Goal: Information Seeking & Learning: Learn about a topic

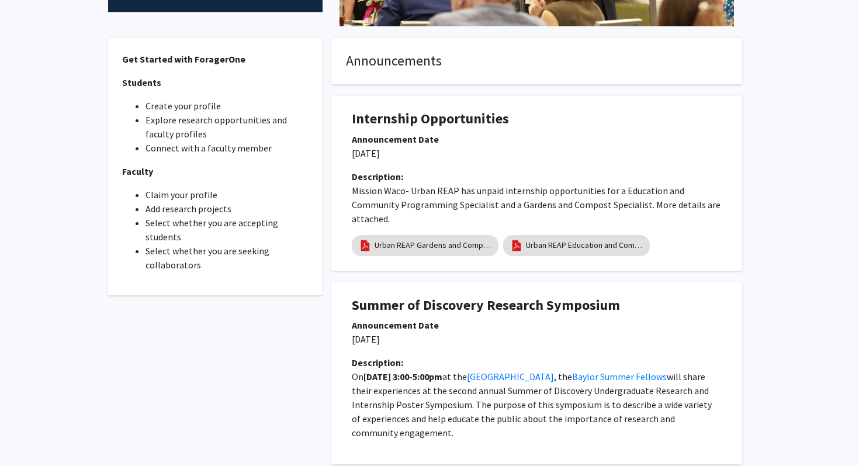
scroll to position [390, 0]
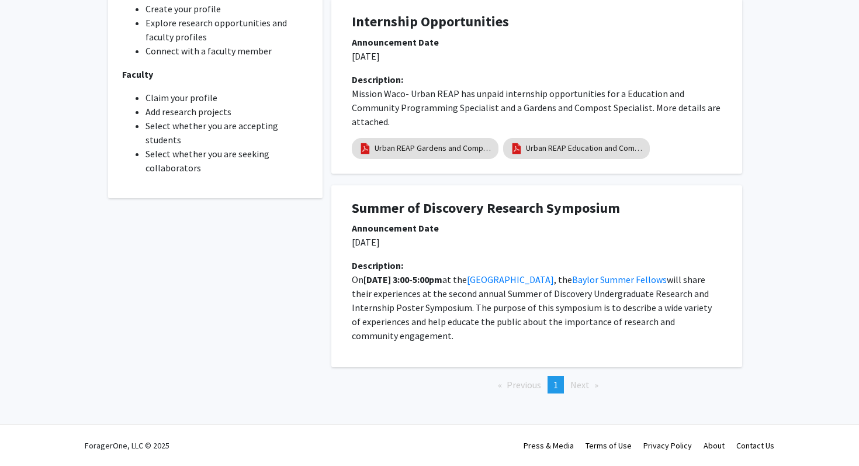
click at [580, 384] on span "Next page" at bounding box center [579, 385] width 19 height 12
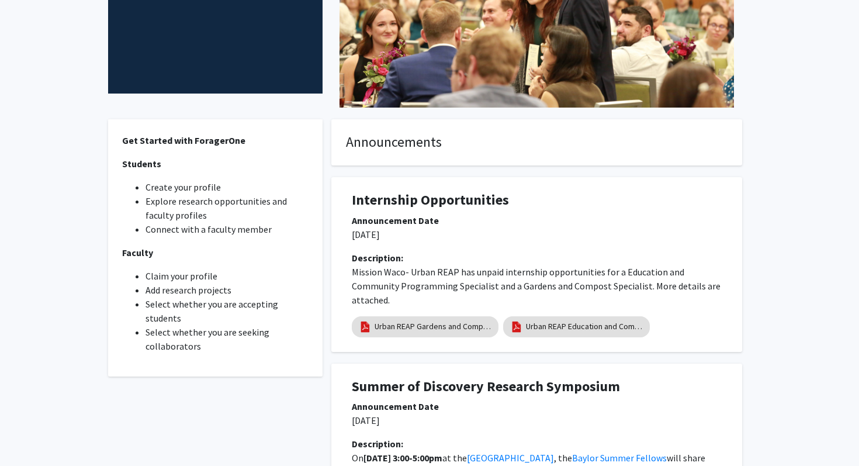
scroll to position [0, 0]
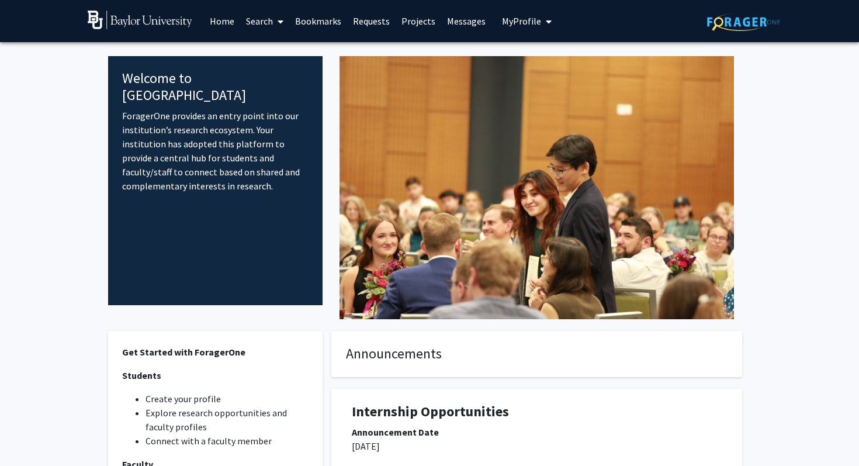
click at [526, 25] on span "My Profile" at bounding box center [521, 21] width 39 height 12
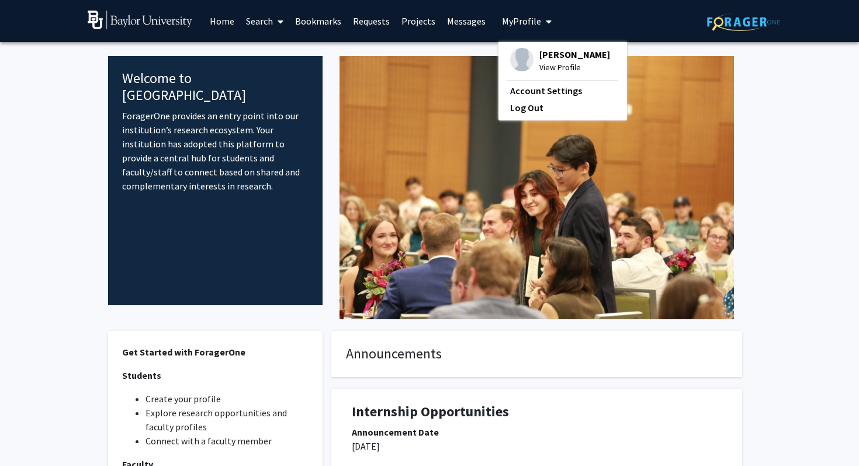
click at [553, 51] on span "[PERSON_NAME]" at bounding box center [574, 54] width 71 height 13
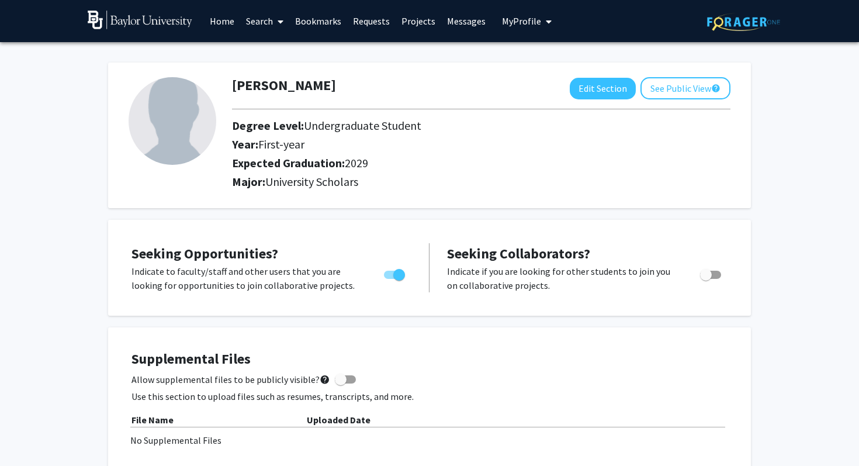
click at [209, 17] on link "Home" at bounding box center [222, 21] width 36 height 41
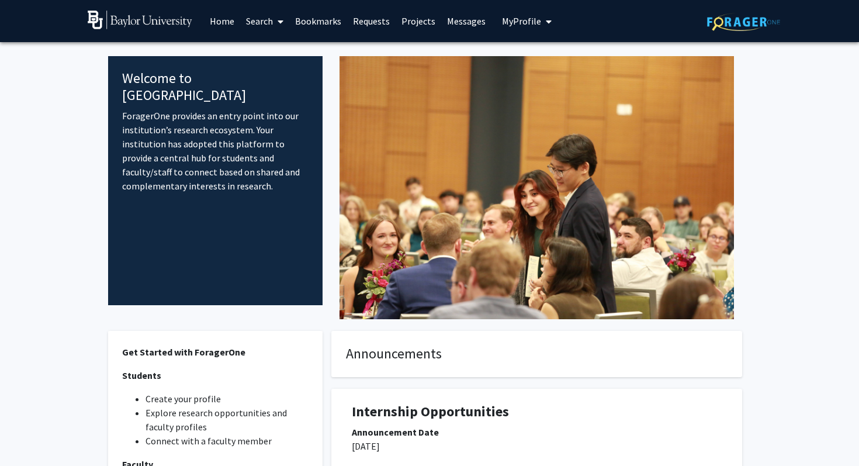
click at [250, 22] on link "Search" at bounding box center [264, 21] width 49 height 41
click at [263, 55] on span "Faculty/Staff" at bounding box center [283, 53] width 86 height 23
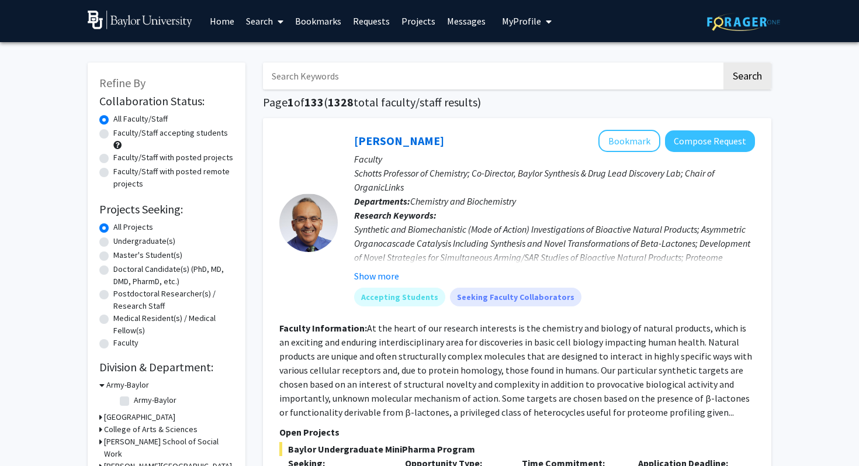
click at [298, 78] on input "Search Keywords" at bounding box center [492, 76] width 459 height 27
click at [723, 63] on button "Search" at bounding box center [747, 76] width 48 height 27
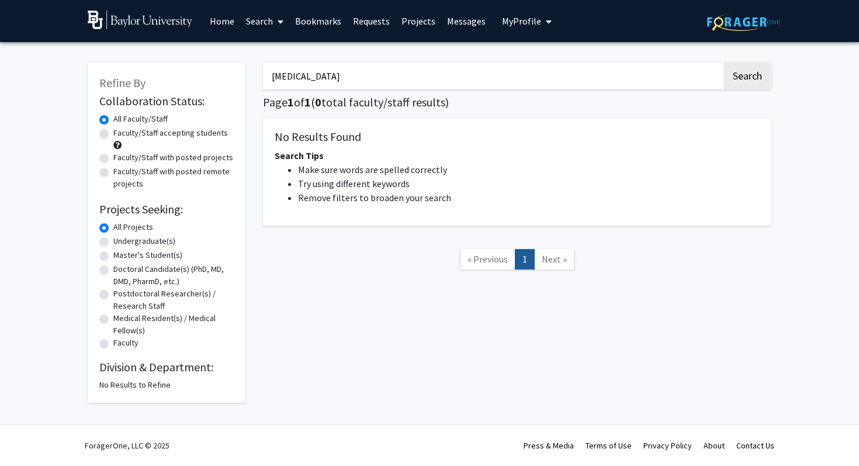
click at [296, 71] on input "schizophrenia" at bounding box center [492, 76] width 459 height 27
type input "mental illness"
click at [723, 63] on button "Search" at bounding box center [747, 76] width 48 height 27
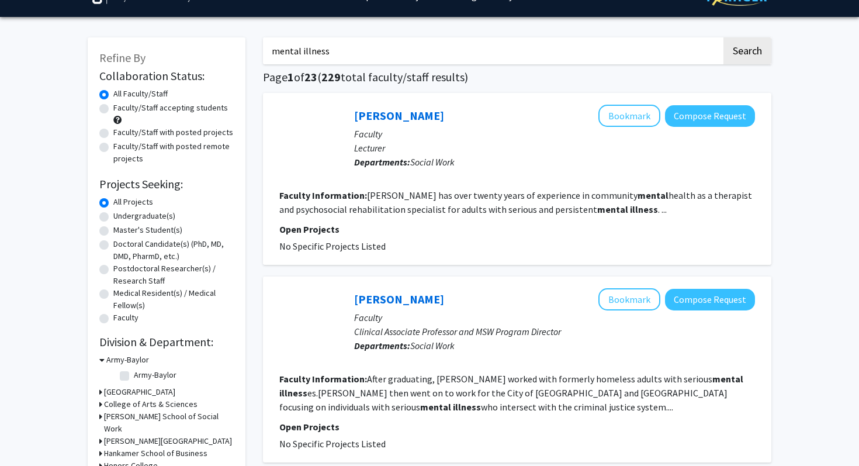
scroll to position [26, 0]
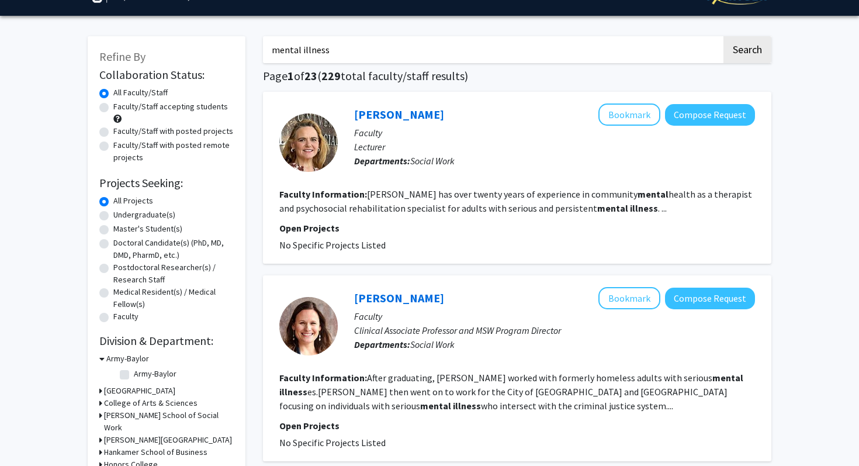
drag, startPoint x: 350, startPoint y: 55, endPoint x: 216, endPoint y: 53, distance: 133.8
click at [162, 213] on label "Undergraduate(s)" at bounding box center [144, 215] width 62 height 12
click at [121, 213] on input "Undergraduate(s)" at bounding box center [117, 213] width 8 height 8
radio input "true"
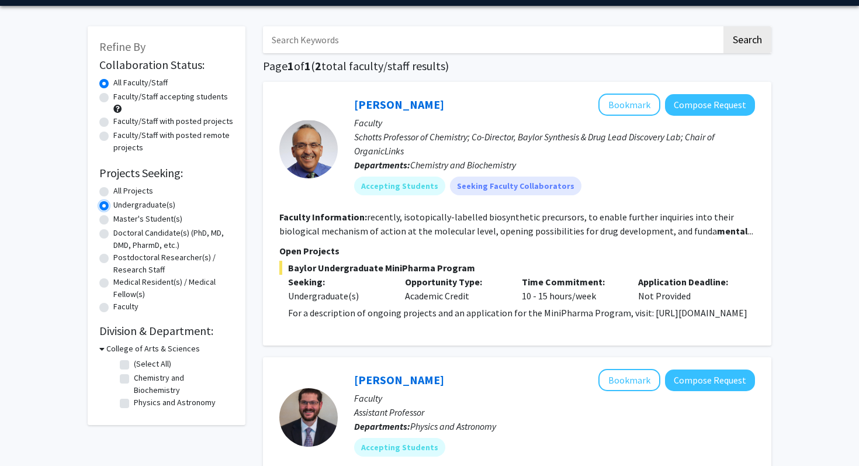
scroll to position [39, 0]
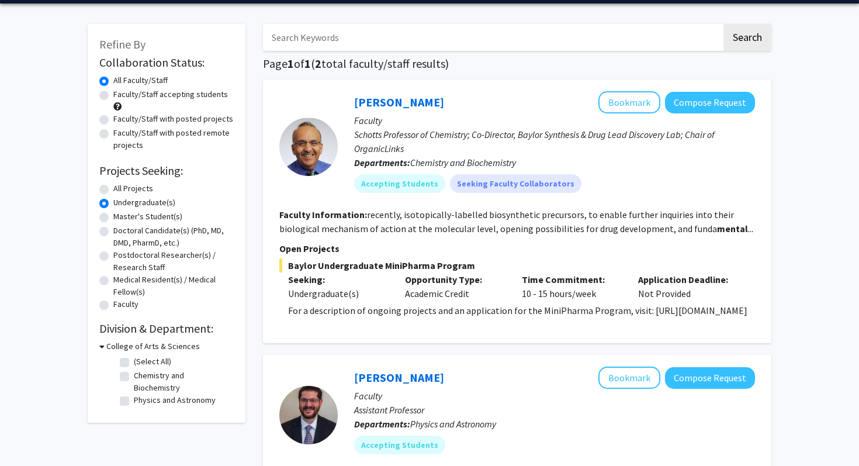
click at [103, 345] on icon at bounding box center [101, 346] width 5 height 12
click at [103, 345] on div "College of Arts & Sciences" at bounding box center [166, 346] width 134 height 12
click at [100, 346] on icon at bounding box center [100, 346] width 3 height 12
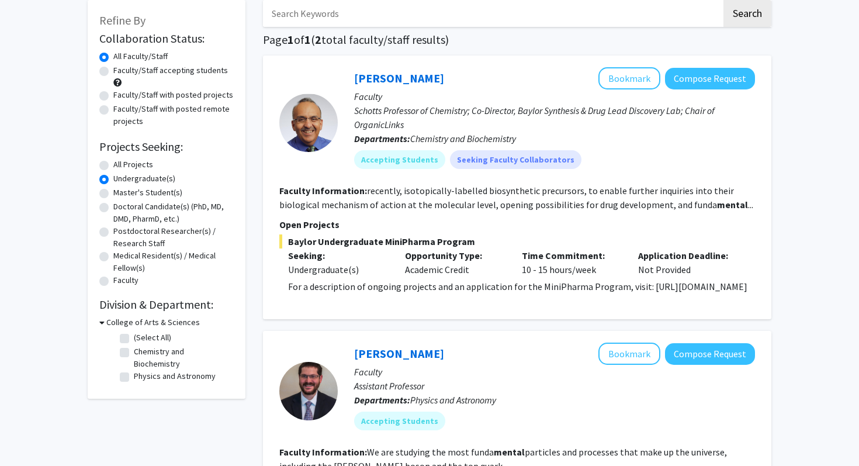
scroll to position [0, 0]
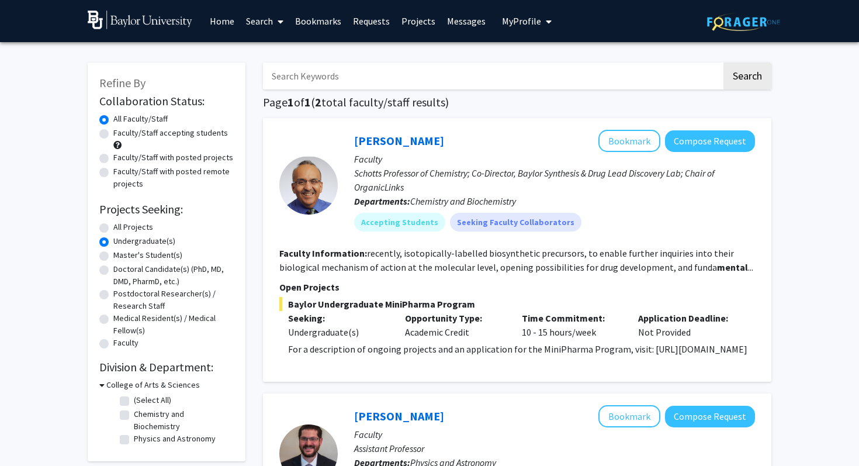
click at [138, 134] on label "Faculty/Staff accepting students" at bounding box center [170, 133] width 114 height 12
click at [121, 134] on input "Faculty/Staff accepting students" at bounding box center [117, 131] width 8 height 8
radio input "true"
click at [382, 82] on input "Search Keywords" at bounding box center [492, 76] width 459 height 27
type input "neuroscience"
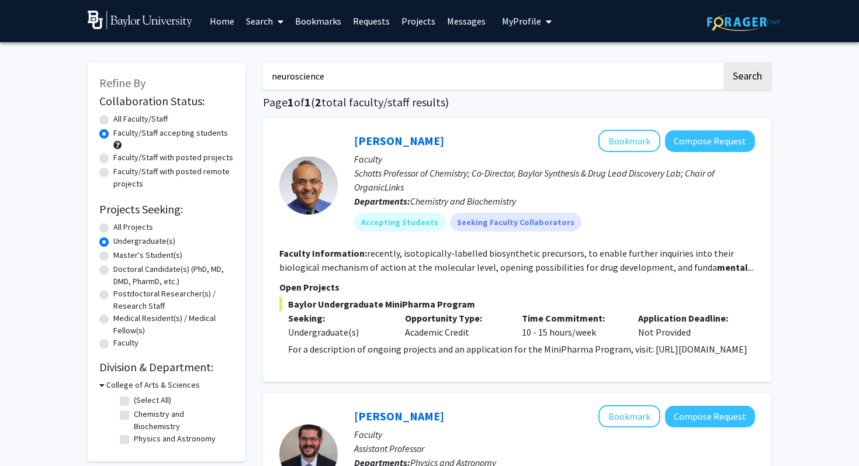
click at [723, 63] on button "Search" at bounding box center [747, 76] width 48 height 27
radio input "true"
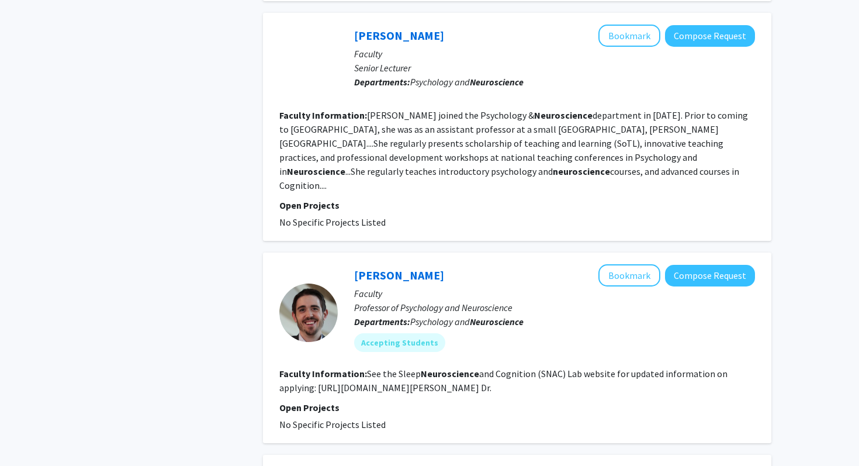
scroll to position [894, 0]
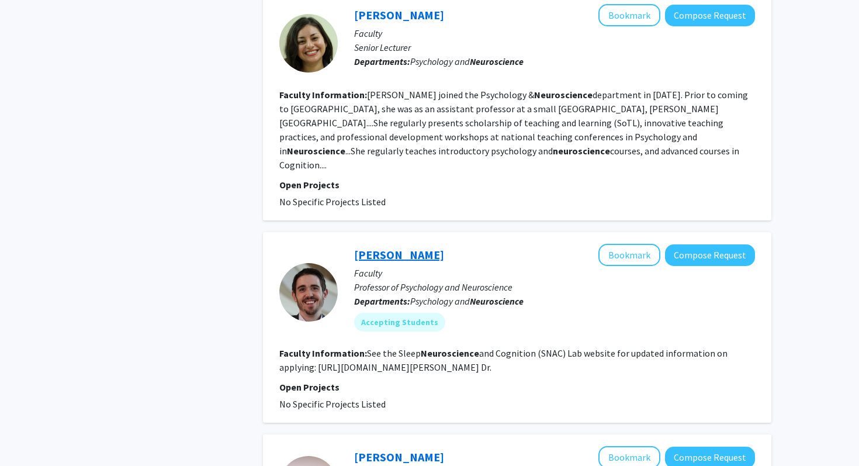
click at [397, 247] on link "[PERSON_NAME]" at bounding box center [399, 254] width 90 height 15
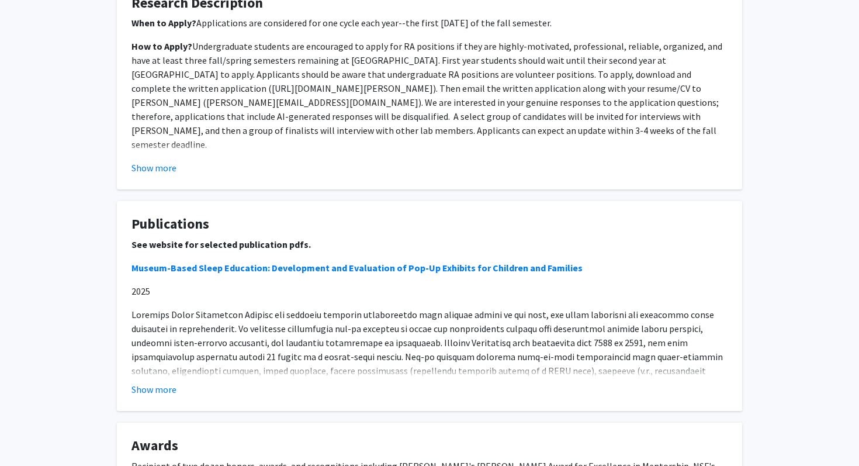
scroll to position [463, 0]
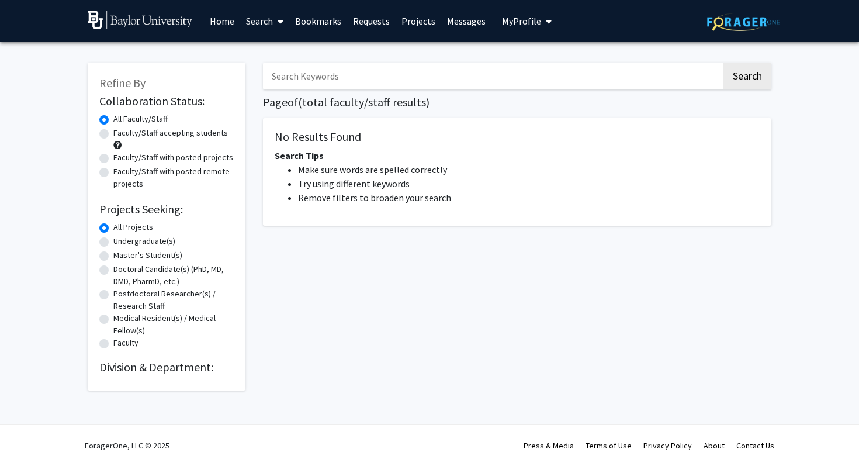
click at [338, 75] on input "Search Keywords" at bounding box center [492, 76] width 459 height 27
click at [723, 63] on button "Search" at bounding box center [747, 76] width 48 height 27
drag, startPoint x: 352, startPoint y: 75, endPoint x: 107, endPoint y: 73, distance: 244.8
click at [107, 73] on div "Refine By Collaboration Status: Collaboration Status All Faculty/Staff Collabor…" at bounding box center [429, 220] width 701 height 339
click at [723, 63] on button "Search" at bounding box center [747, 76] width 48 height 27
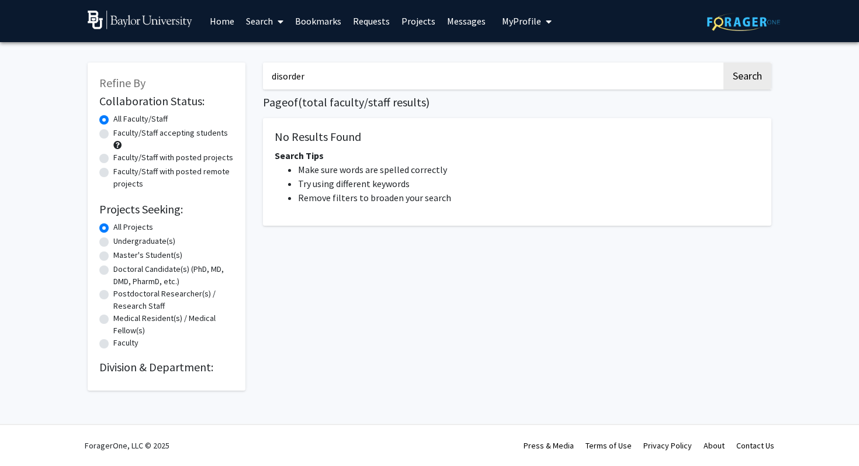
click at [723, 63] on button "Search" at bounding box center [747, 76] width 48 height 27
drag, startPoint x: 321, startPoint y: 77, endPoint x: 190, endPoint y: 77, distance: 131.4
click at [190, 77] on div "Refine By Collaboration Status: Collaboration Status All Faculty/Staff Collabor…" at bounding box center [429, 220] width 701 height 339
type input "neuroscience"
click at [723, 63] on button "Search" at bounding box center [747, 76] width 48 height 27
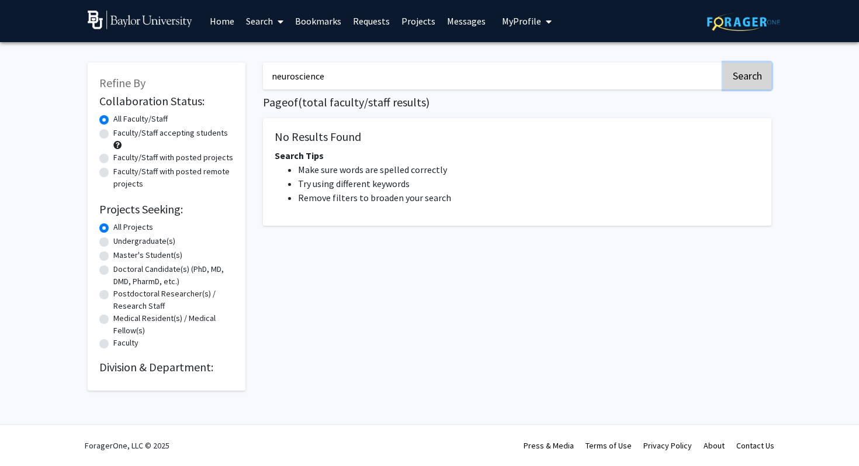
click at [748, 75] on button "Search" at bounding box center [747, 76] width 48 height 27
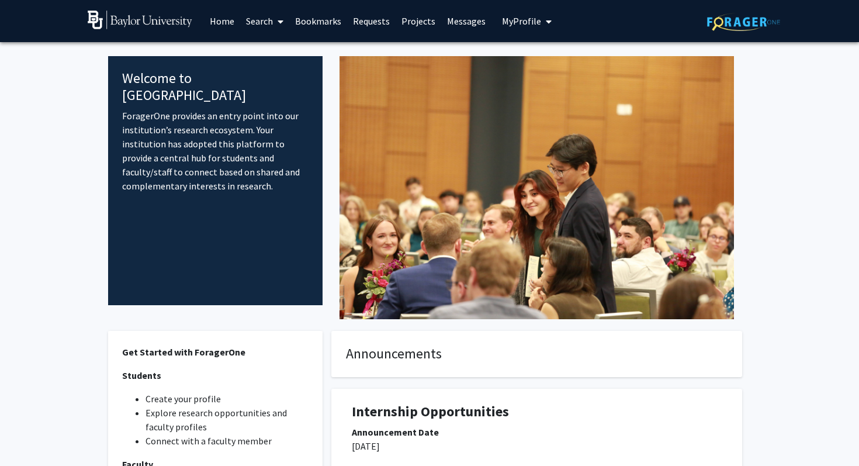
click at [261, 21] on link "Search" at bounding box center [264, 21] width 49 height 41
click at [275, 55] on span "Faculty/Staff" at bounding box center [283, 53] width 86 height 23
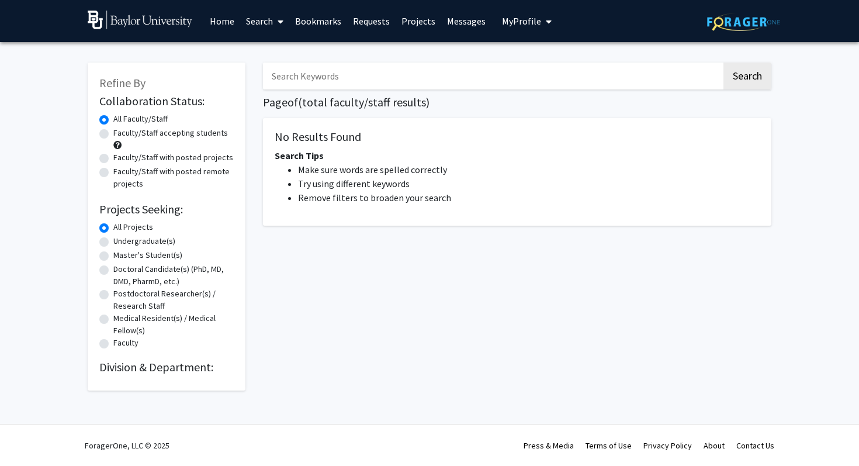
click at [311, 80] on input "Search Keywords" at bounding box center [492, 76] width 459 height 27
type input "neuroscience"
click at [723, 63] on button "Search" at bounding box center [747, 76] width 48 height 27
click at [746, 75] on button "Search" at bounding box center [747, 76] width 48 height 27
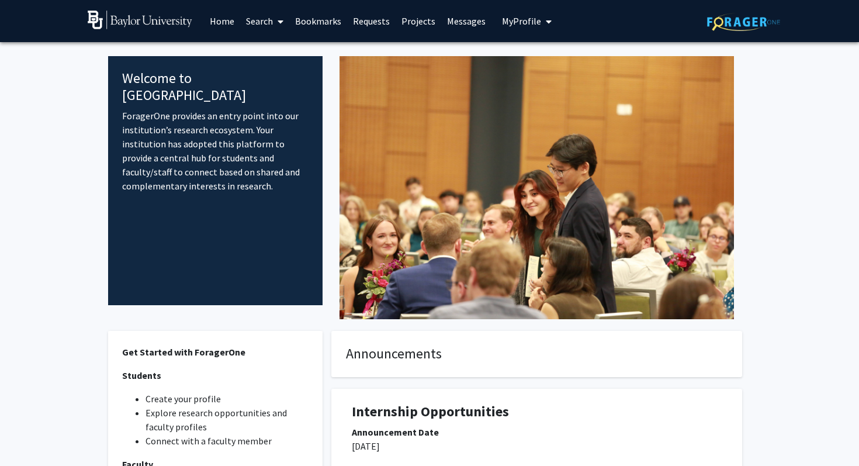
click at [279, 22] on icon at bounding box center [280, 21] width 6 height 9
click at [284, 53] on span "Faculty/Staff" at bounding box center [283, 53] width 86 height 23
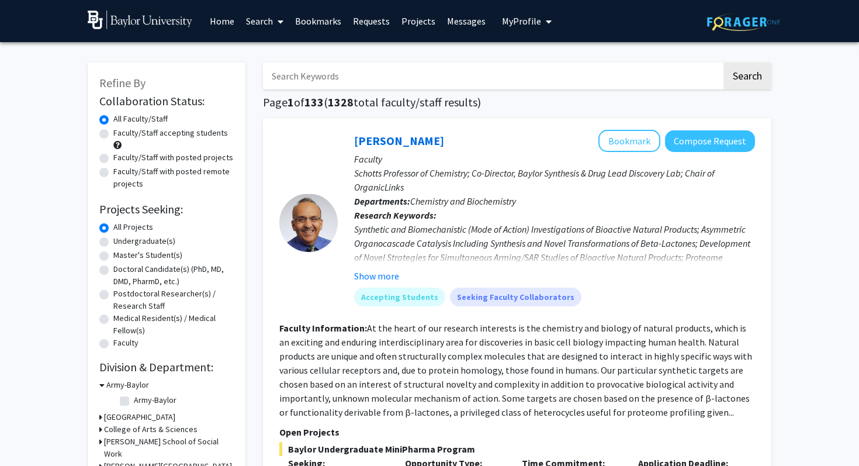
click at [312, 83] on input "Search Keywords" at bounding box center [492, 76] width 459 height 27
type input "neuroscience"
click at [738, 143] on button "Compose Request" at bounding box center [710, 141] width 90 height 22
click at [684, 70] on input "Search Keywords" at bounding box center [492, 76] width 459 height 27
type input "neuroscience"
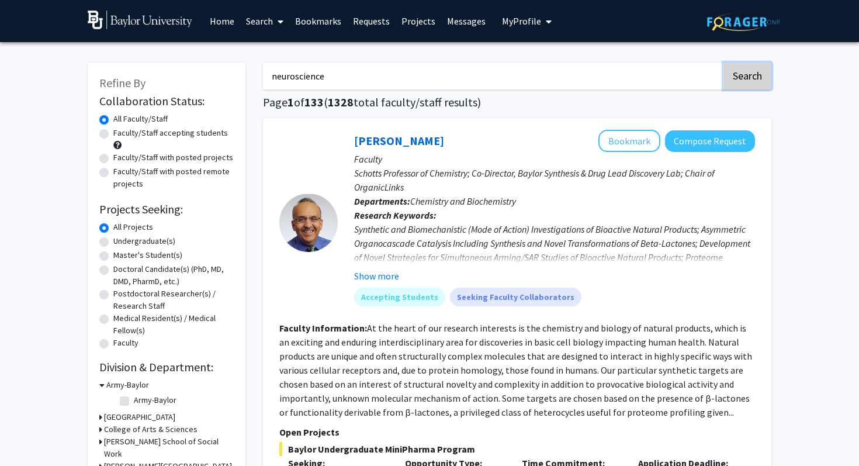
click at [751, 75] on button "Search" at bounding box center [747, 76] width 48 height 27
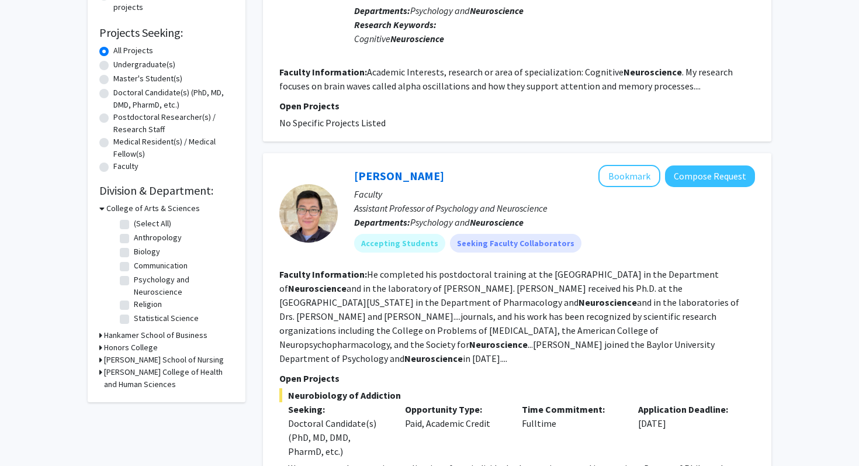
scroll to position [177, 0]
click at [391, 175] on link "[PERSON_NAME]" at bounding box center [399, 175] width 90 height 15
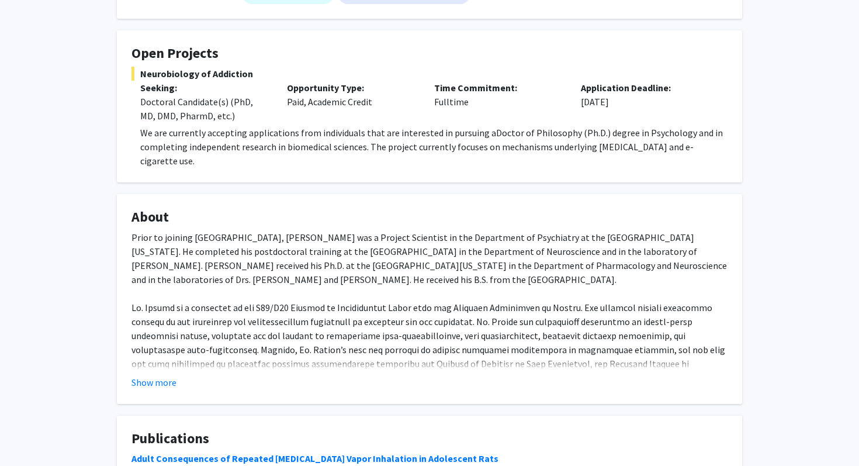
scroll to position [197, 0]
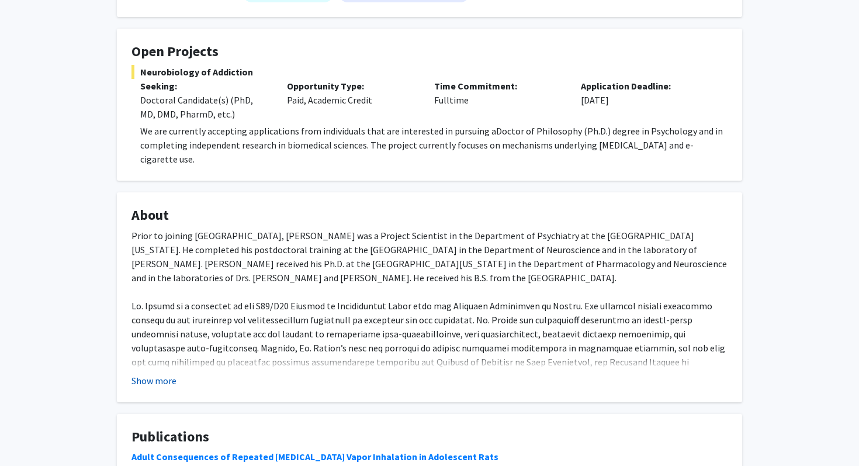
click at [161, 382] on button "Show more" at bounding box center [153, 380] width 45 height 14
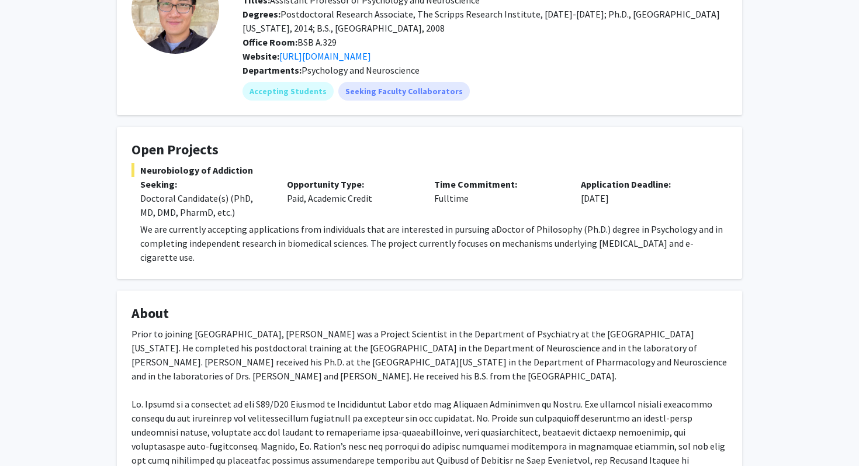
scroll to position [92, 0]
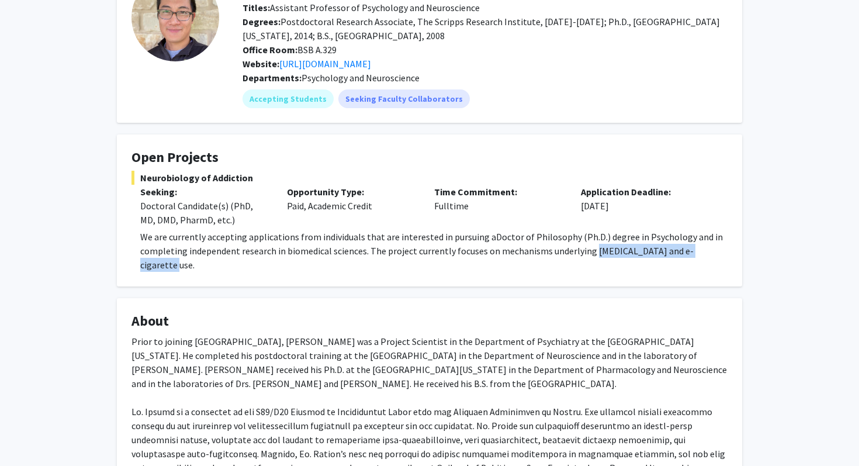
drag, startPoint x: 587, startPoint y: 249, endPoint x: 720, endPoint y: 255, distance: 133.3
click at [720, 255] on p "We are currently accepting applications from individuals that are interested in…" at bounding box center [433, 251] width 587 height 42
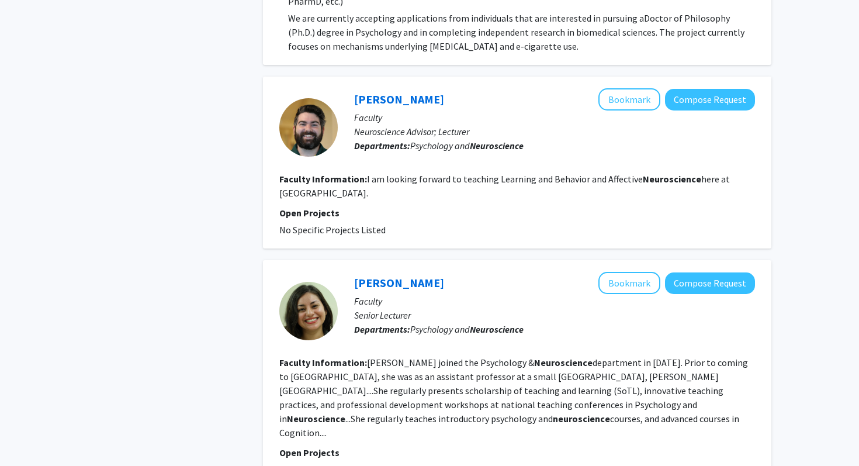
scroll to position [629, 0]
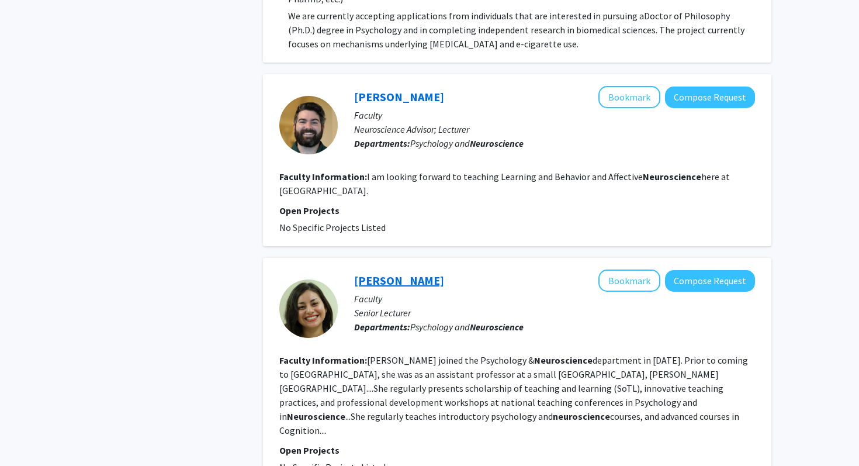
click at [391, 273] on link "[PERSON_NAME]" at bounding box center [399, 280] width 90 height 15
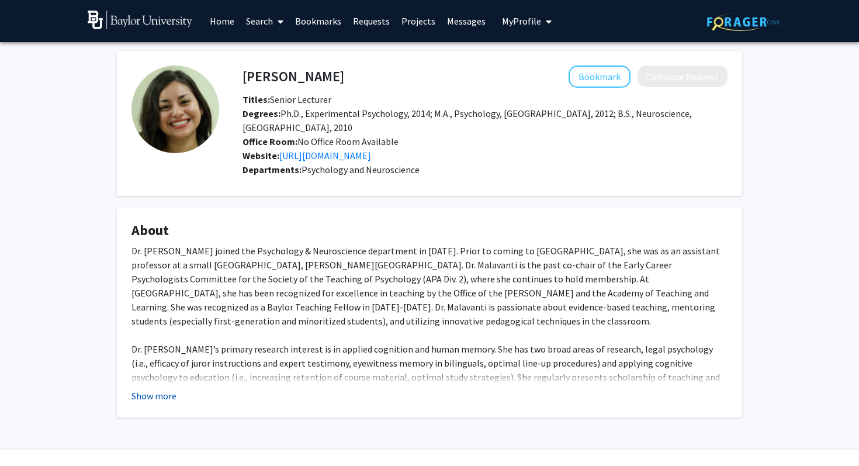
click at [156, 402] on button "Show more" at bounding box center [153, 395] width 45 height 14
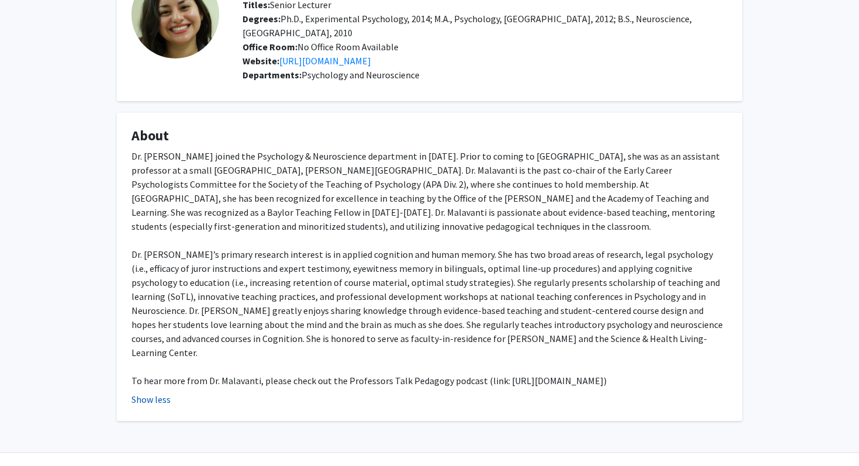
scroll to position [95, 0]
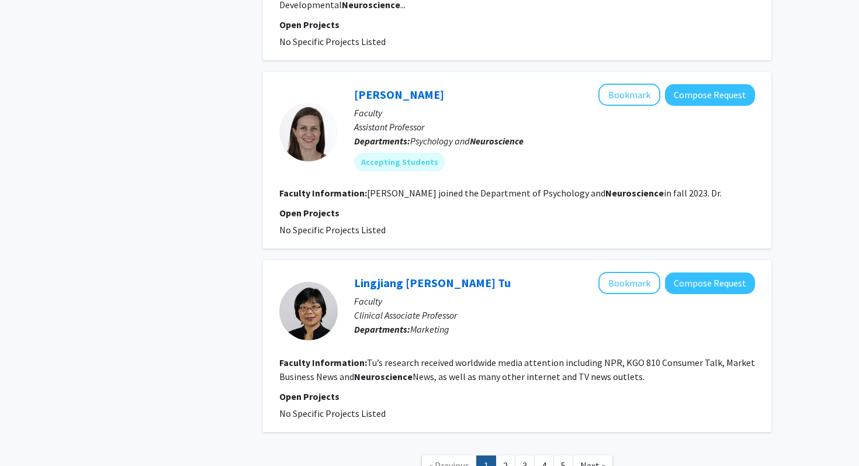
scroll to position [1873, 0]
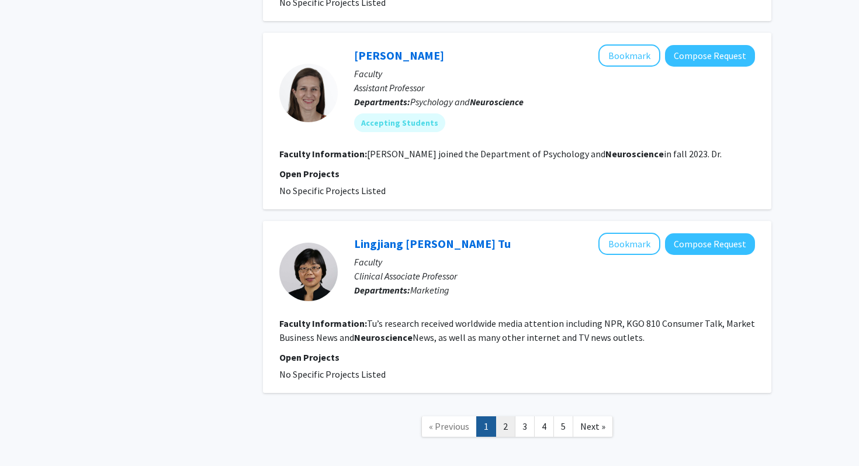
click at [514, 416] on link "2" at bounding box center [505, 426] width 20 height 20
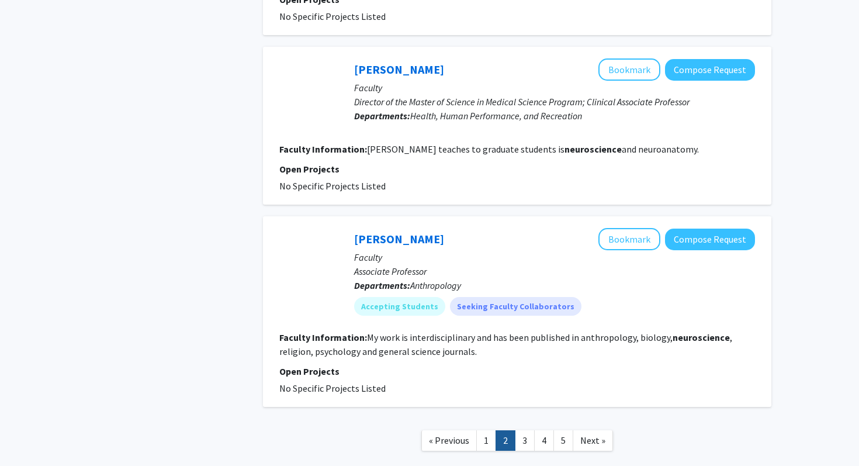
scroll to position [1568, 0]
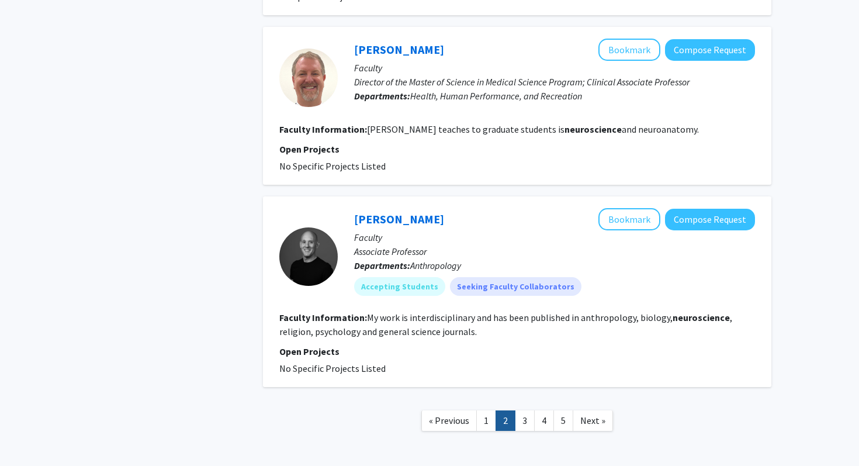
click at [527, 413] on link "3" at bounding box center [525, 420] width 20 height 20
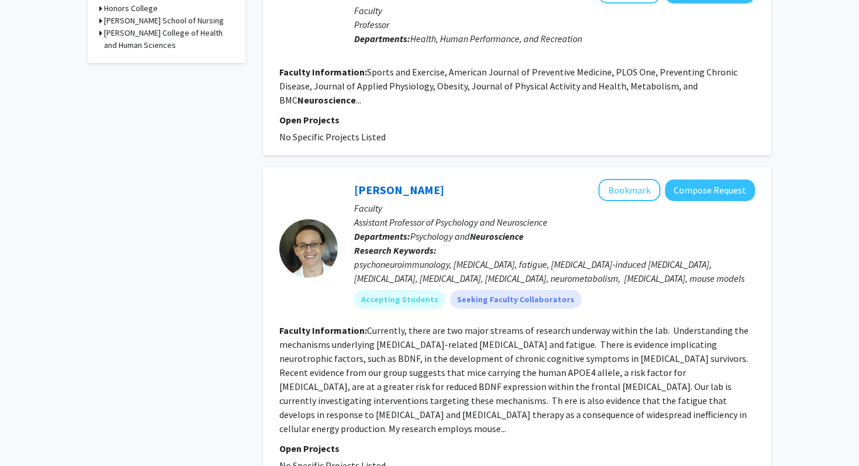
scroll to position [546, 0]
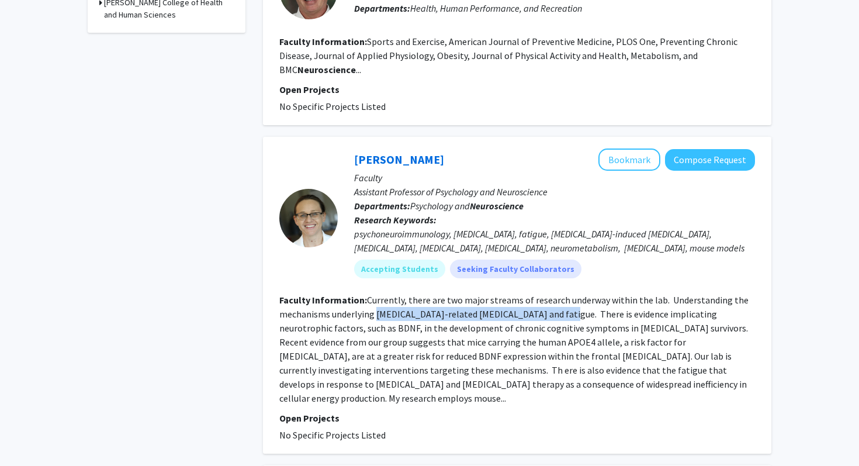
drag, startPoint x: 376, startPoint y: 316, endPoint x: 558, endPoint y: 316, distance: 181.7
click at [558, 316] on fg-read-more "Currently, there are two major streams of research underway within the lab. Und…" at bounding box center [513, 349] width 469 height 110
click at [544, 359] on fg-read-more "Currently, there are two major streams of research underway within the lab. Und…" at bounding box center [513, 349] width 469 height 110
drag, startPoint x: 568, startPoint y: 346, endPoint x: 645, endPoint y: 346, distance: 76.5
click at [645, 346] on fg-read-more "Currently, there are two major streams of research underway within the lab. Und…" at bounding box center [513, 349] width 469 height 110
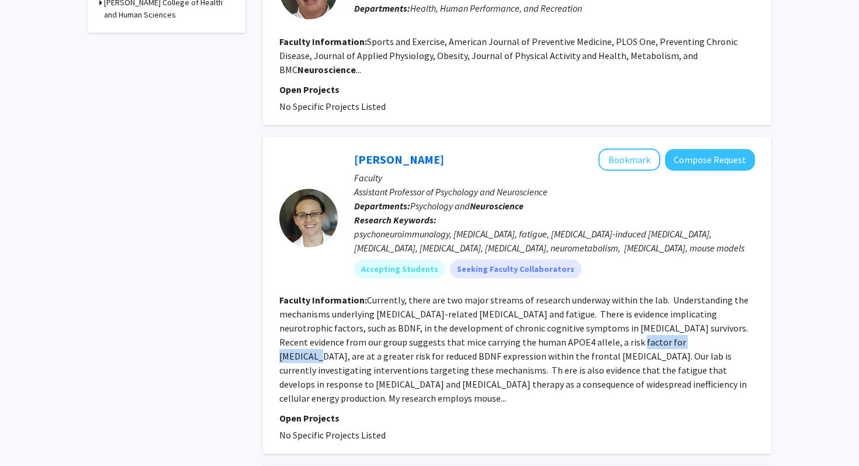
click at [645, 346] on fg-read-more "Currently, there are two major streams of research underway within the lab. Und…" at bounding box center [513, 349] width 469 height 110
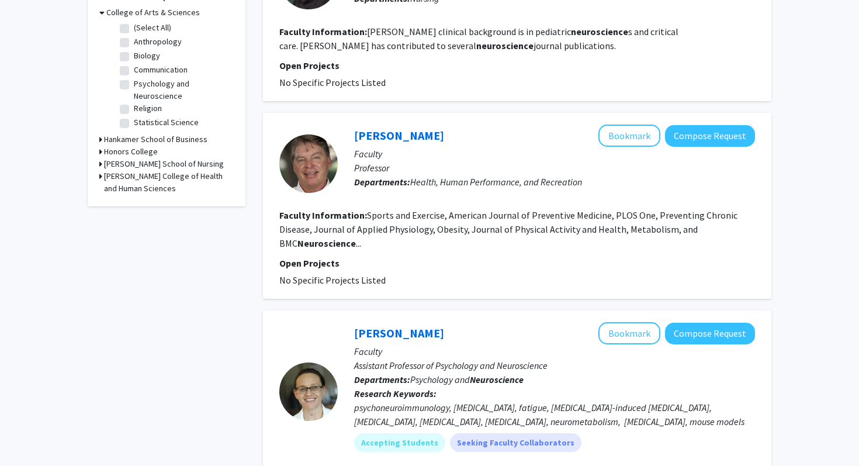
scroll to position [379, 0]
